Goal: Task Accomplishment & Management: Use online tool/utility

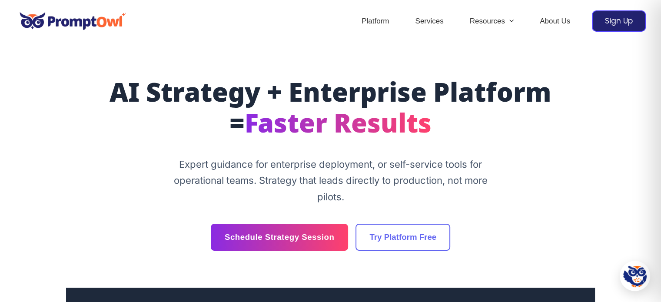
click at [86, 19] on img at bounding box center [72, 21] width 115 height 30
click at [621, 20] on div "Sign Up" at bounding box center [619, 20] width 54 height 21
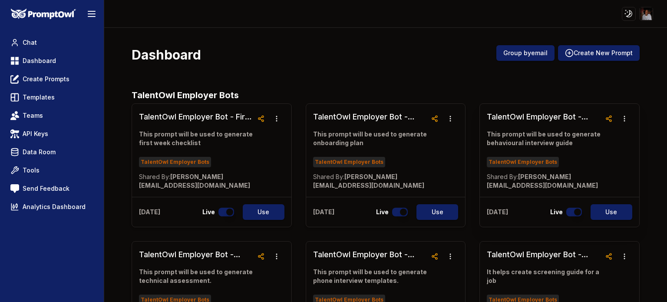
click at [583, 159] on div "TalentOwl Employer Bots" at bounding box center [544, 160] width 114 height 13
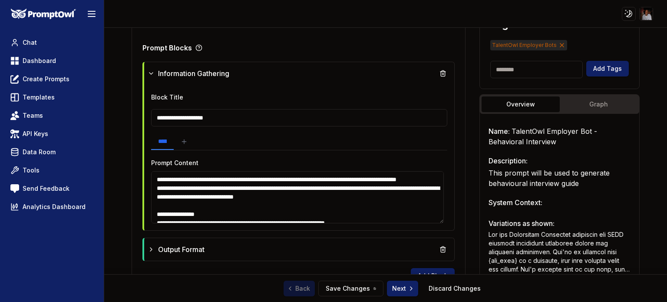
scroll to position [234, 0]
